Goal: Information Seeking & Learning: Learn about a topic

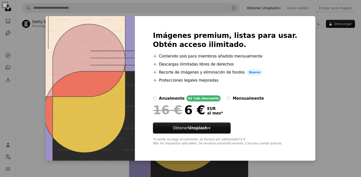
scroll to position [6, 0]
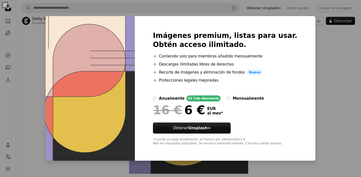
click at [333, 58] on div "An X shape Imágenes premium, listas para usar. Obtén acceso ilimitado. A plus s…" at bounding box center [180, 88] width 361 height 177
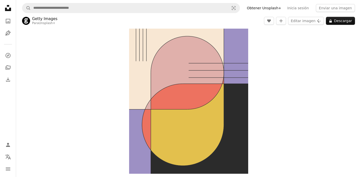
click at [11, 12] on icon "Unsplash logo Página de inicio de Unsplash" at bounding box center [8, 8] width 10 height 10
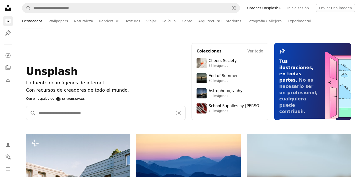
click at [78, 111] on input "Encuentra imágenes en todo el sitio" at bounding box center [104, 113] width 136 height 14
type input "**********"
click at [31, 113] on button "A magnifying glass" at bounding box center [31, 113] width 10 height 14
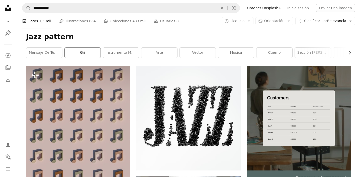
scroll to position [59, 0]
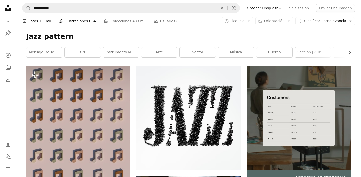
click at [70, 23] on link "Pen Tool Ilustraciones 864" at bounding box center [77, 21] width 37 height 16
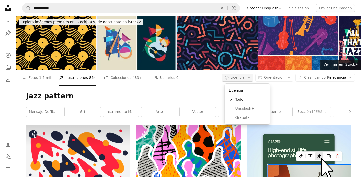
click at [251, 79] on icon "Arrow down" at bounding box center [249, 77] width 5 height 5
click at [245, 117] on span "Gratuita" at bounding box center [250, 117] width 31 height 5
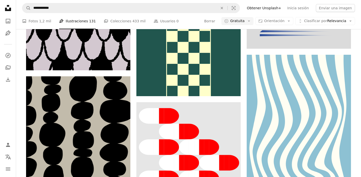
scroll to position [581, 0]
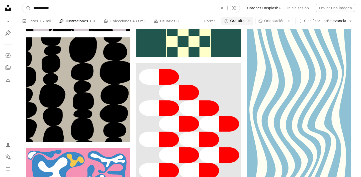
click at [54, 8] on input "**********" at bounding box center [123, 8] width 185 height 10
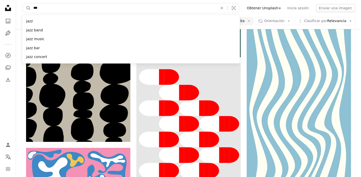
type input "****"
click at [27, 8] on button "A magnifying glass" at bounding box center [26, 8] width 9 height 10
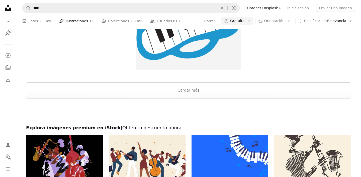
scroll to position [938, 0]
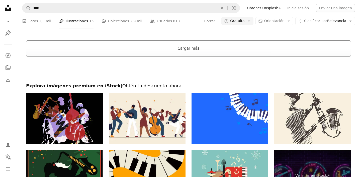
click at [116, 42] on button "Cargar más" at bounding box center [188, 48] width 325 height 16
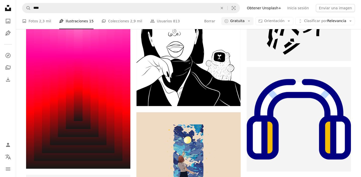
scroll to position [2129, 0]
